Goal: Information Seeking & Learning: Learn about a topic

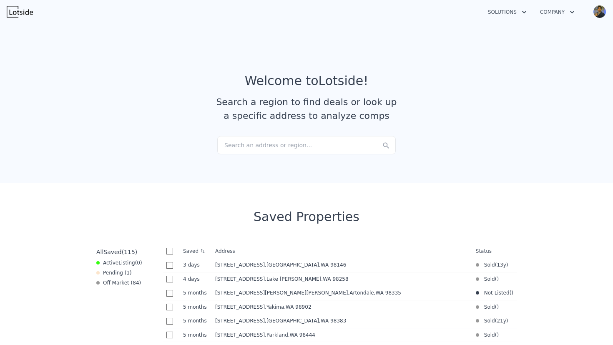
click at [265, 142] on div "Search an address or region..." at bounding box center [306, 145] width 178 height 18
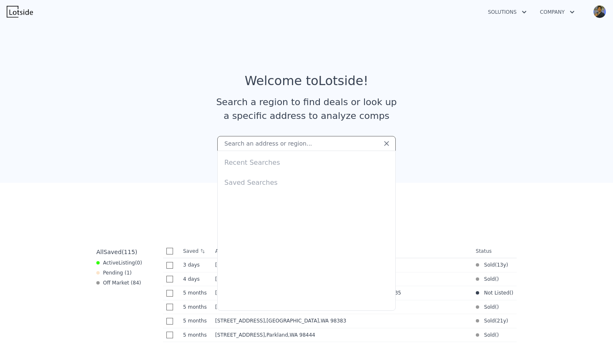
type input "[STREET_ADDRESS]"
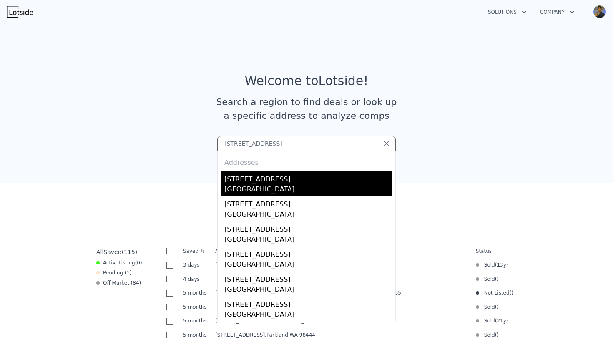
click at [286, 182] on div "[STREET_ADDRESS]" at bounding box center [308, 177] width 168 height 13
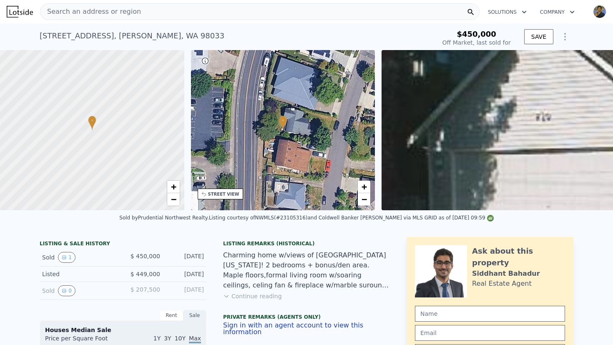
click at [144, 16] on div "Search an address or region" at bounding box center [259, 11] width 439 height 17
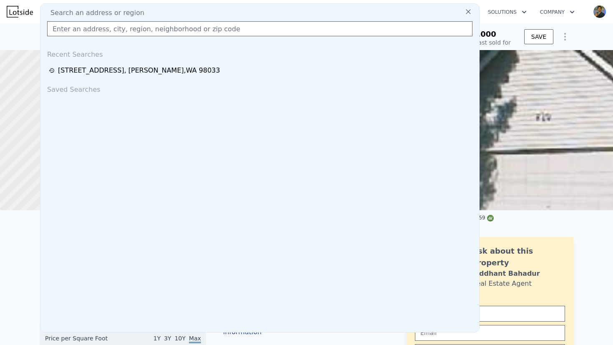
type input "[STREET_ADDRESS][PERSON_NAME]"
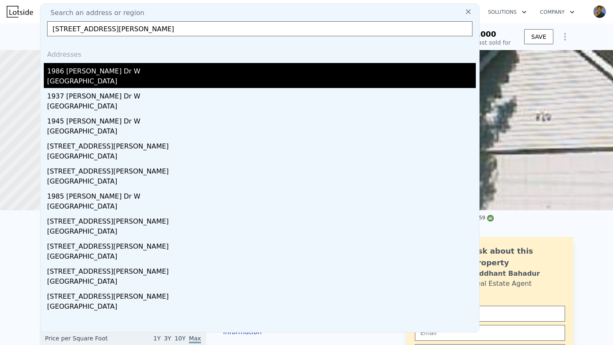
type input "$ 1,358,000"
type input "$ 767,426"
click at [123, 74] on div "1986 [PERSON_NAME] Dr W" at bounding box center [261, 69] width 428 height 13
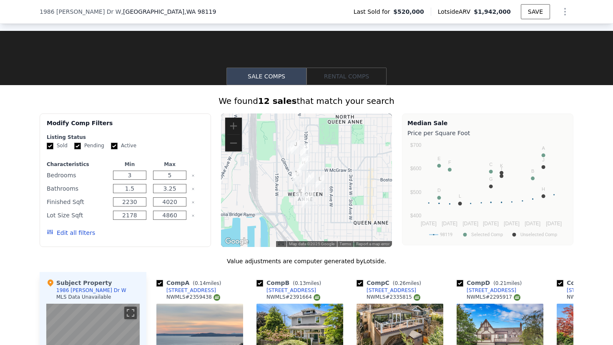
scroll to position [612, 0]
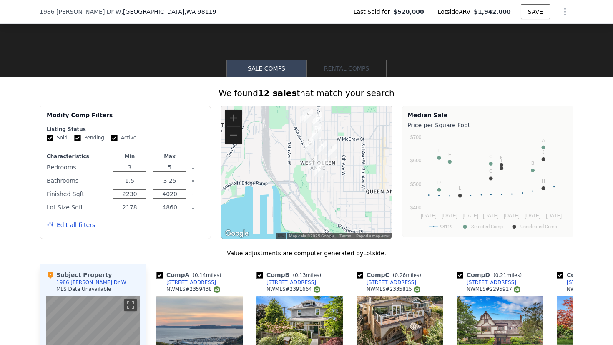
drag, startPoint x: 303, startPoint y: 214, endPoint x: 315, endPoint y: 188, distance: 28.9
click at [315, 189] on div at bounding box center [306, 171] width 171 height 133
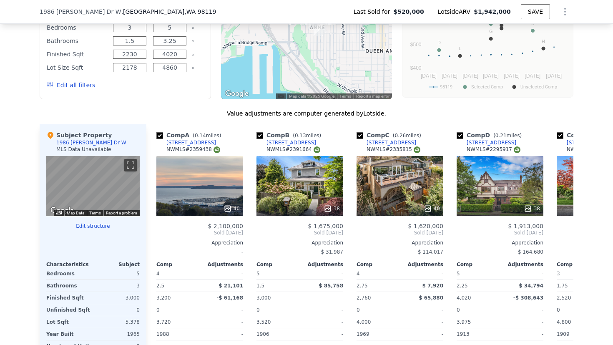
scroll to position [754, 0]
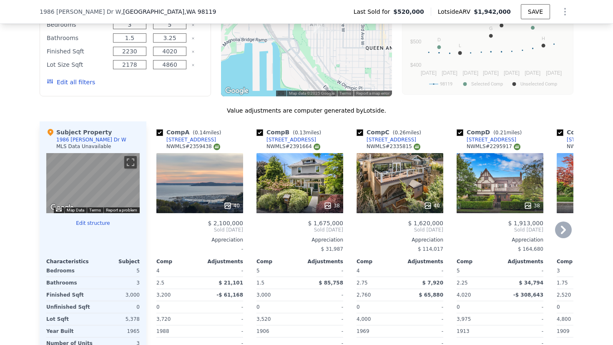
click at [215, 189] on div "40" at bounding box center [199, 183] width 87 height 60
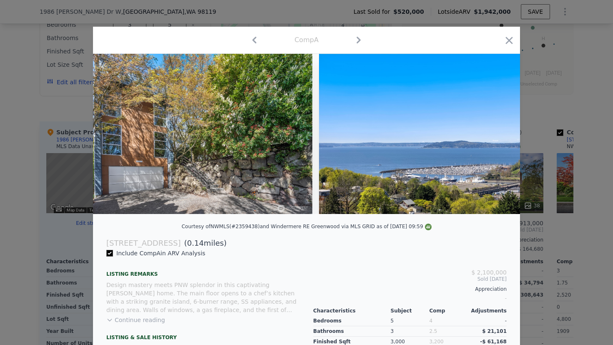
scroll to position [0, 494]
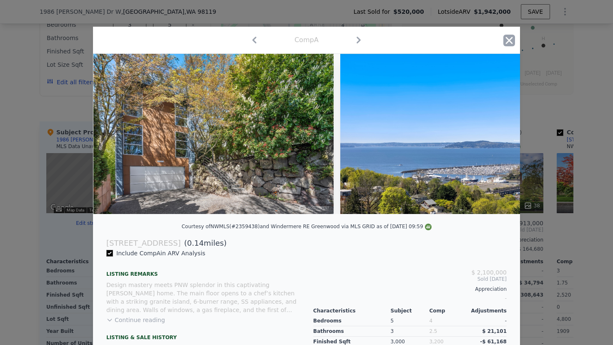
click at [506, 41] on icon "button" at bounding box center [509, 41] width 12 height 12
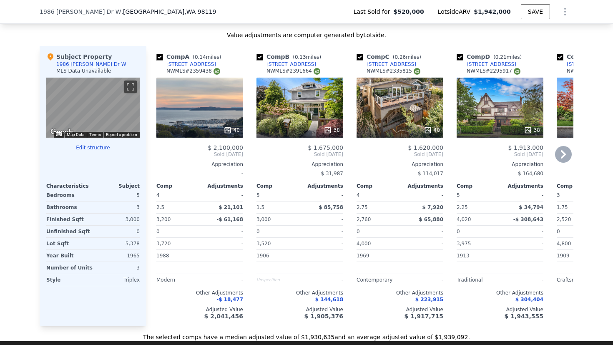
scroll to position [833, 0]
